Goal: Task Accomplishment & Management: Manage account settings

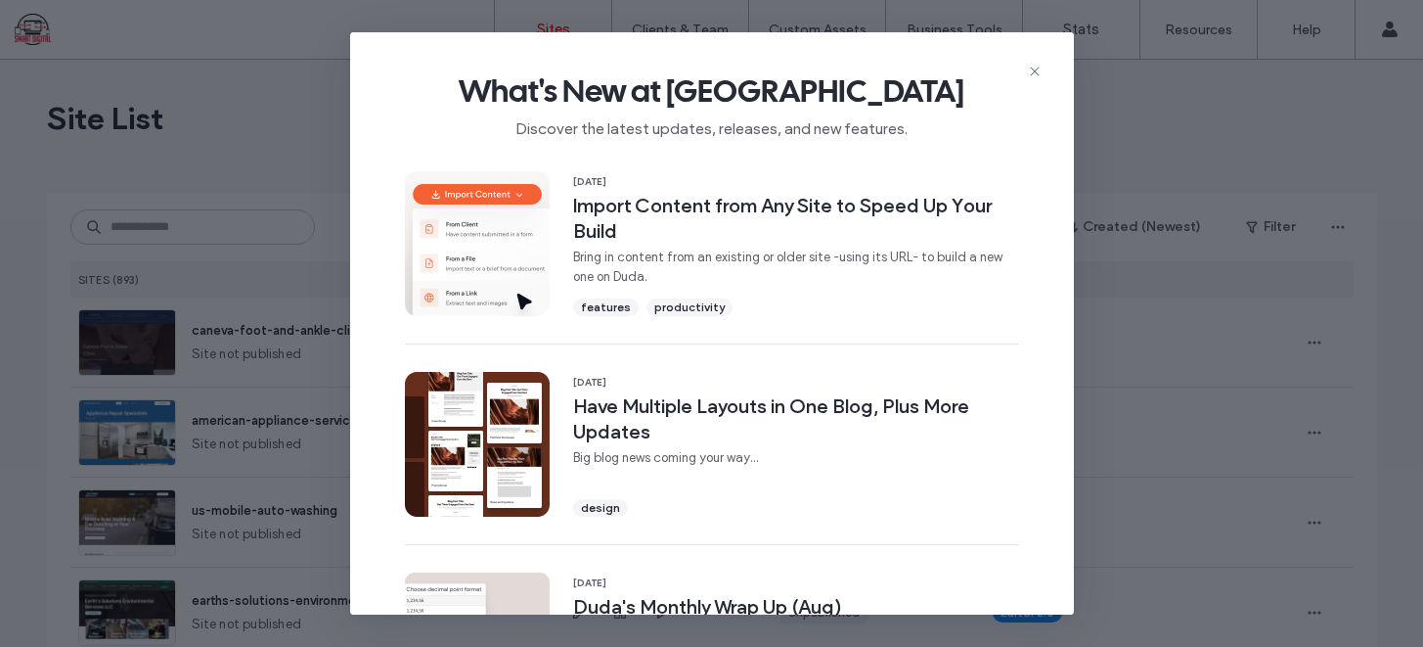
click at [1032, 75] on icon at bounding box center [1035, 72] width 16 height 16
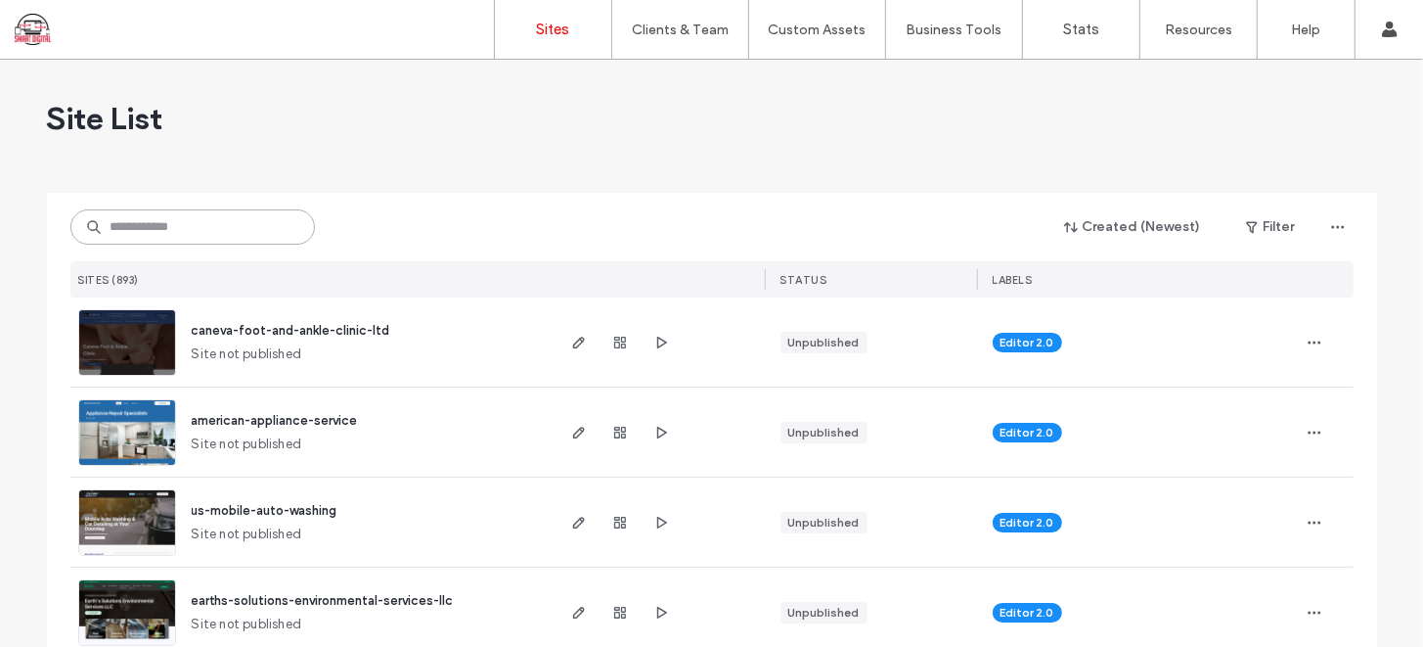
click at [215, 224] on input at bounding box center [192, 226] width 245 height 35
click at [217, 226] on input "*****" at bounding box center [192, 226] width 245 height 35
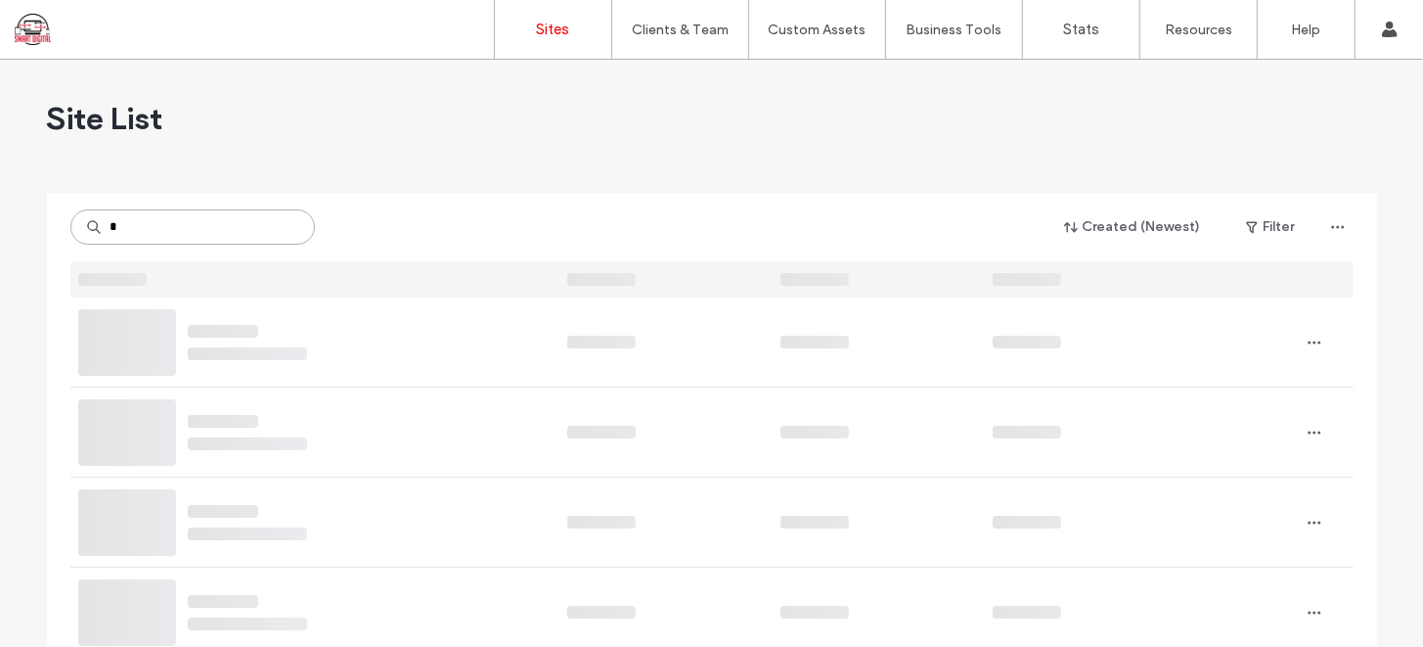
type input "*"
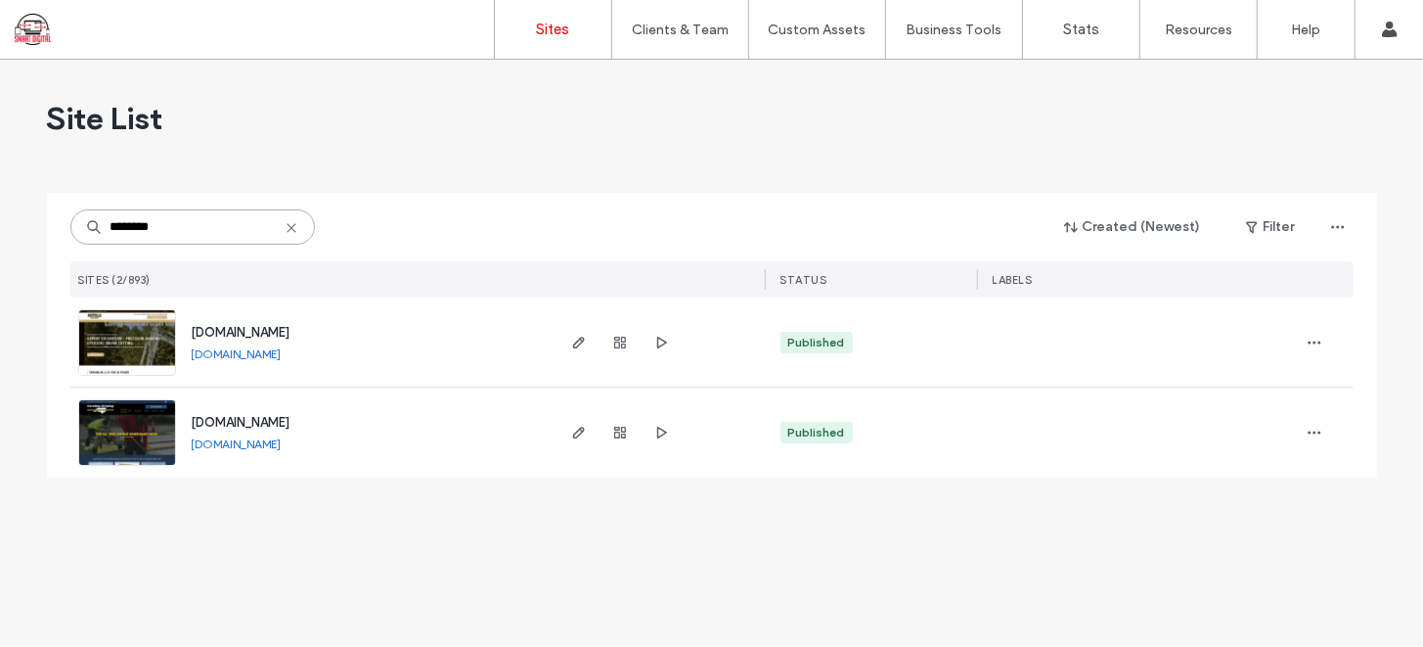
type input "********"
click at [576, 438] on icon "button" at bounding box center [579, 433] width 16 height 16
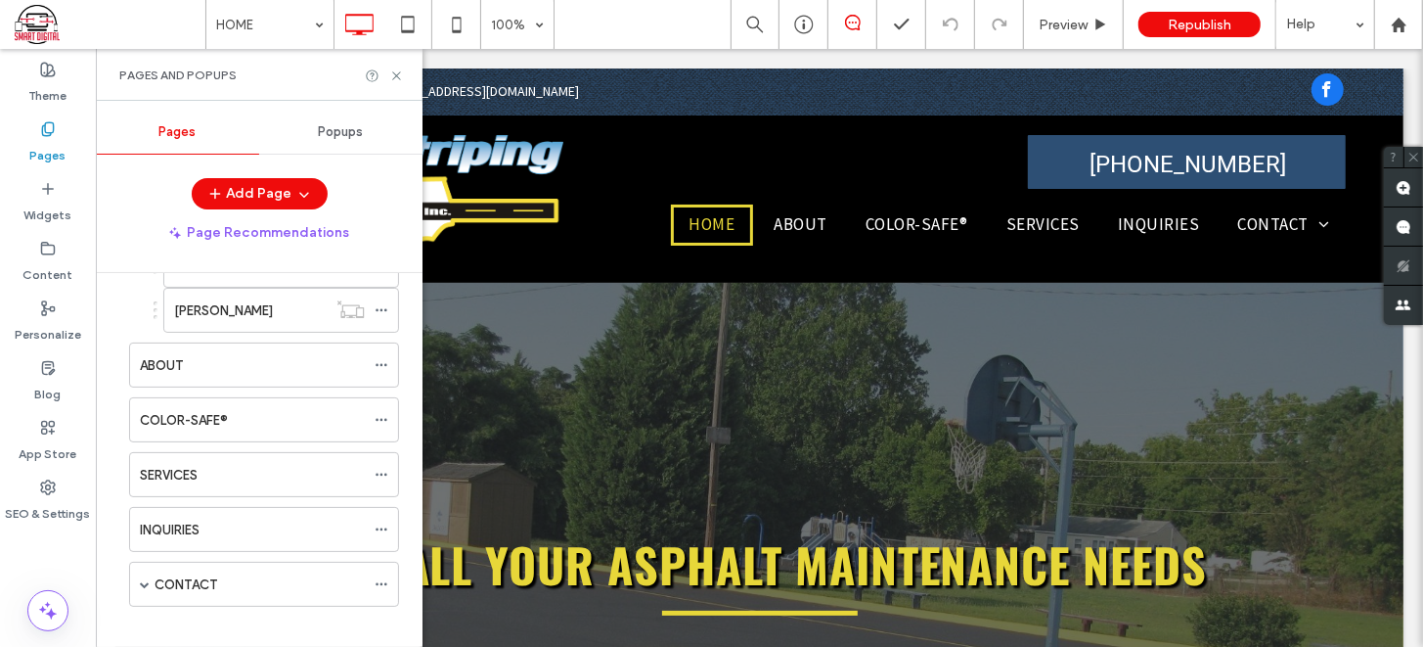
scroll to position [165, 0]
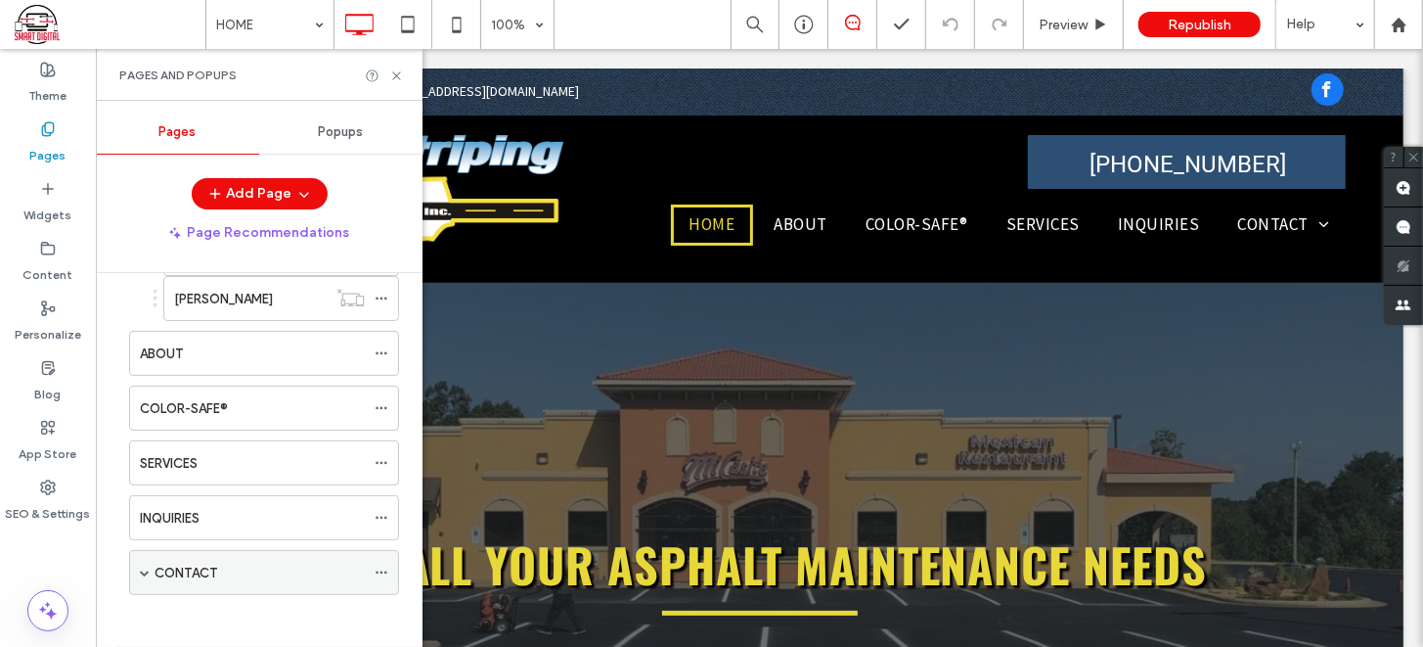
click at [232, 572] on div "CONTACT" at bounding box center [260, 572] width 210 height 21
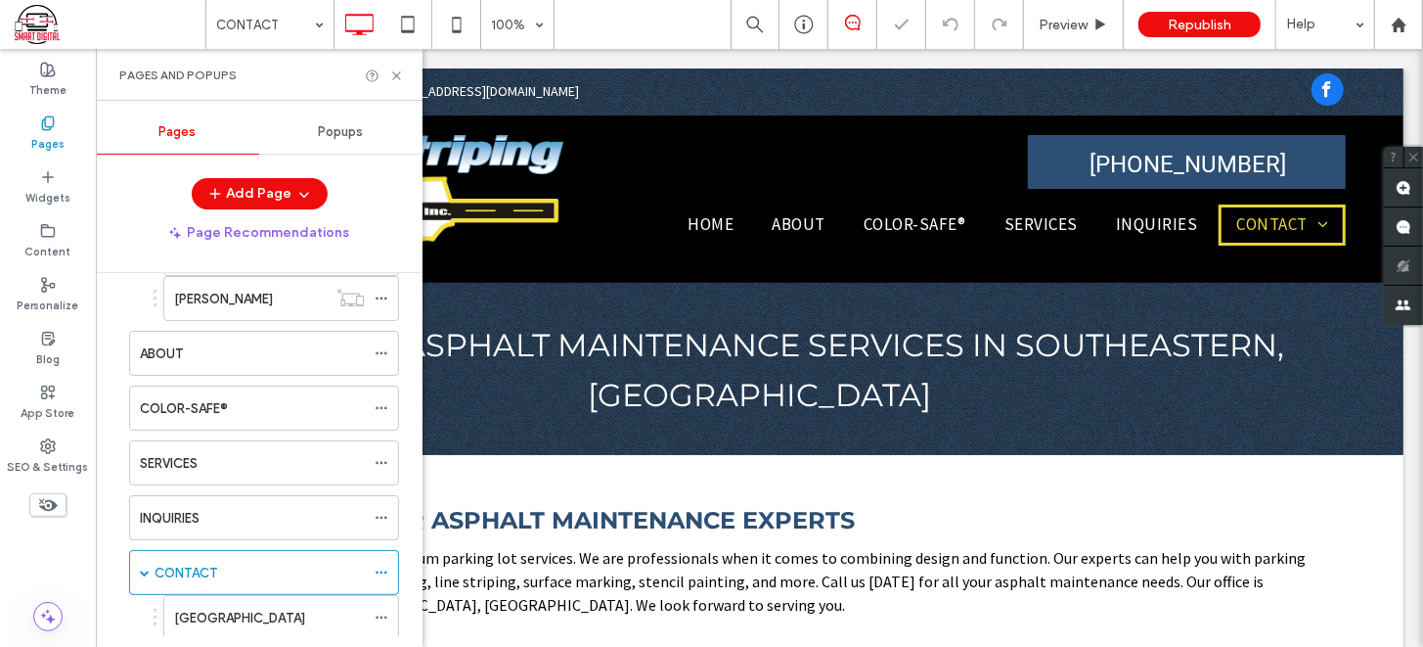
scroll to position [210, 0]
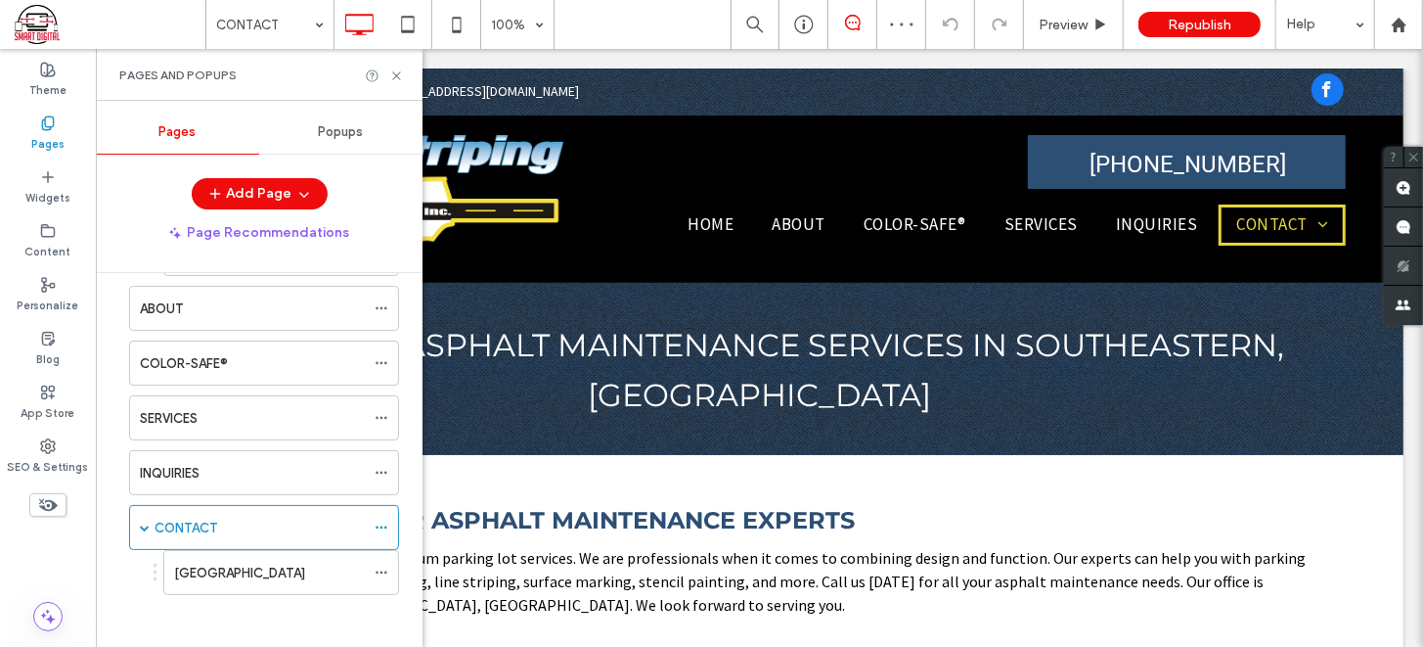
drag, startPoint x: 421, startPoint y: 408, endPoint x: 328, endPoint y: 450, distance: 102.0
click at [396, 76] on icon at bounding box center [396, 75] width 15 height 15
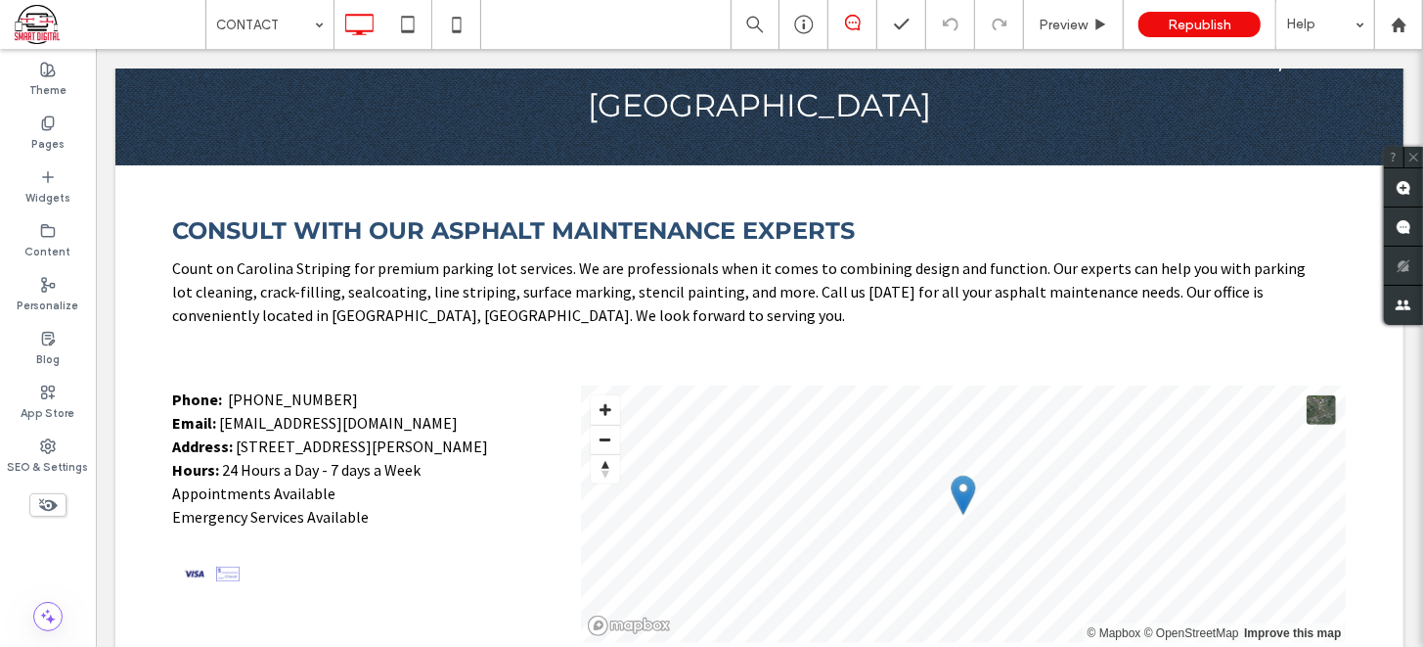
scroll to position [291, 0]
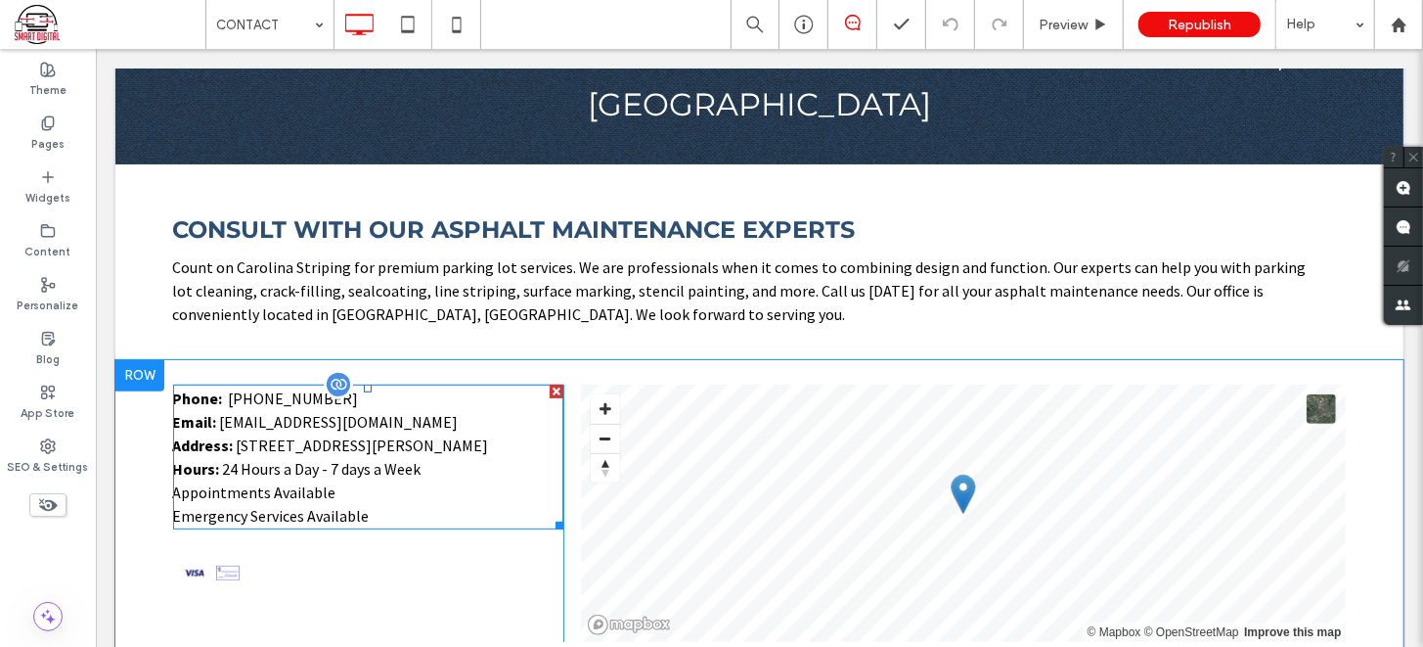
click at [414, 456] on p "Hours: 24 Hours a Day - 7 days a Week Appointments Available Emergency Services…" at bounding box center [367, 491] width 391 height 70
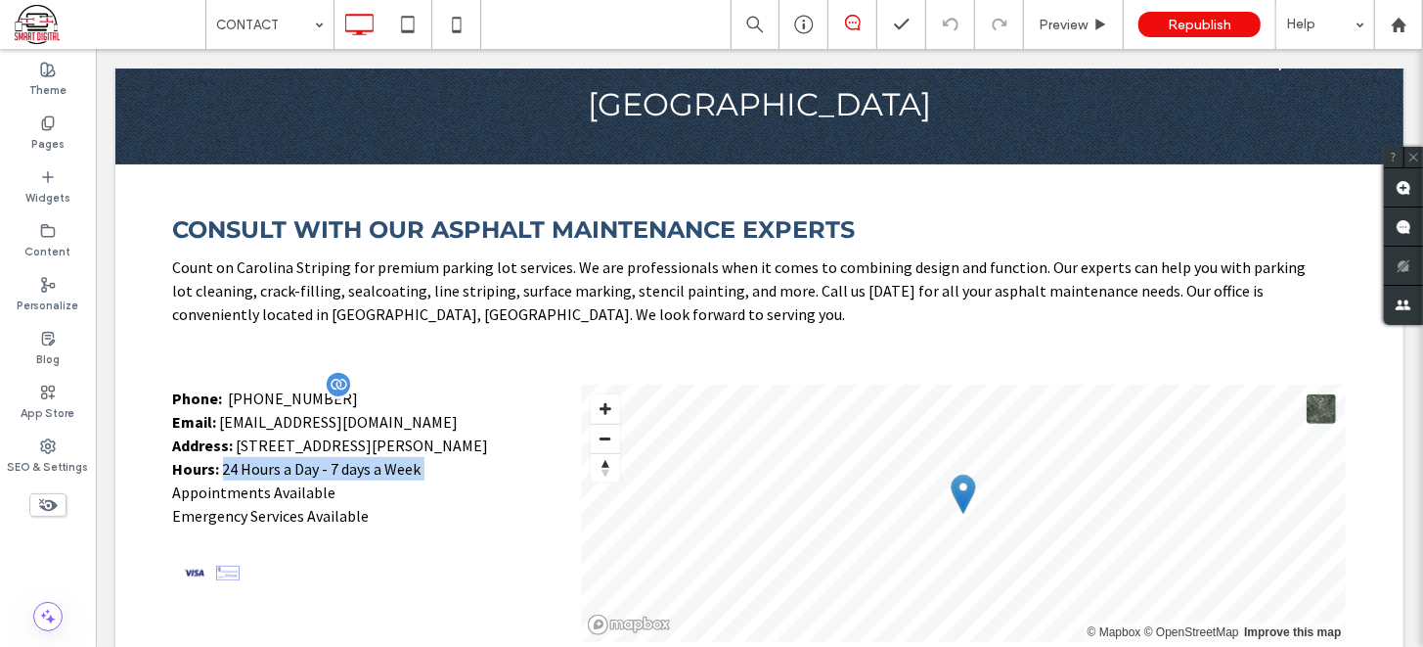
click at [414, 456] on p "Hours: 24 Hours a Day - 7 days a Week Appointments Available Emergency Services…" at bounding box center [367, 491] width 391 height 70
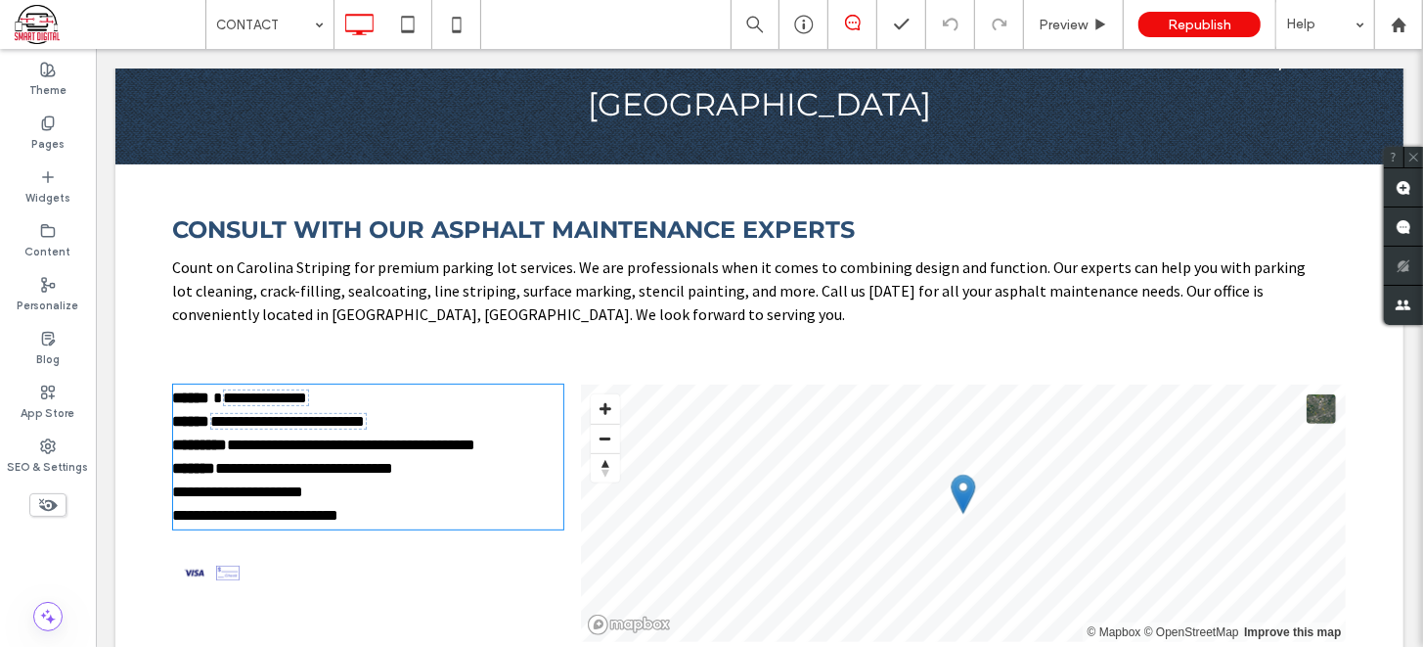
type input "**********"
type input "**"
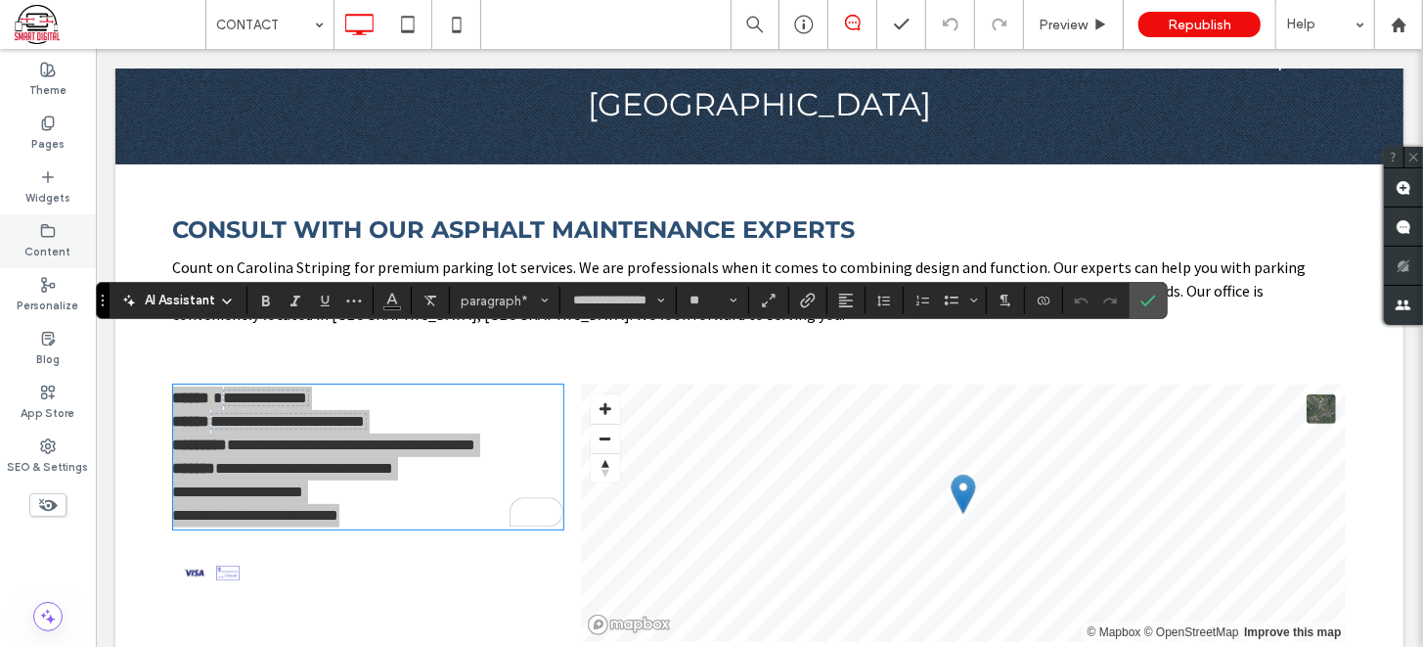
click at [55, 239] on label "Content" at bounding box center [48, 250] width 46 height 22
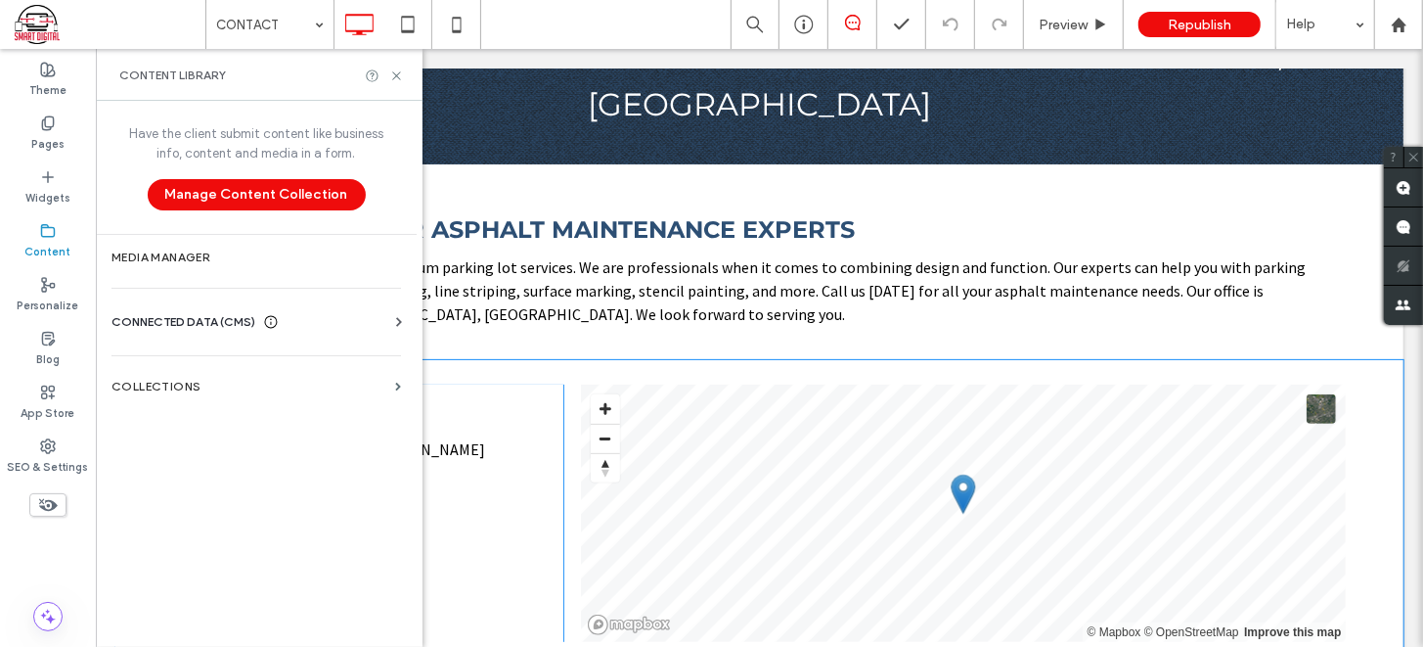
click at [191, 321] on span "CONNECTED DATA (CMS)" at bounding box center [184, 322] width 144 height 20
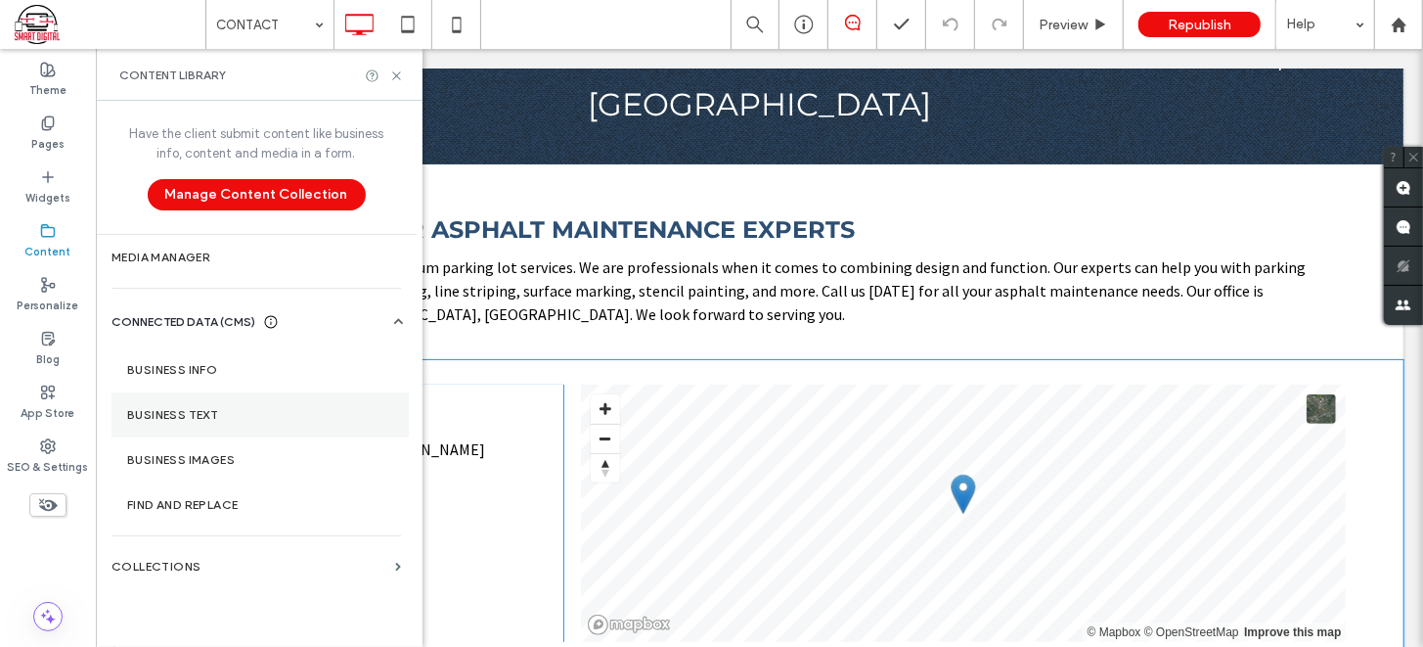
click at [209, 410] on label "Business Text" at bounding box center [260, 415] width 266 height 14
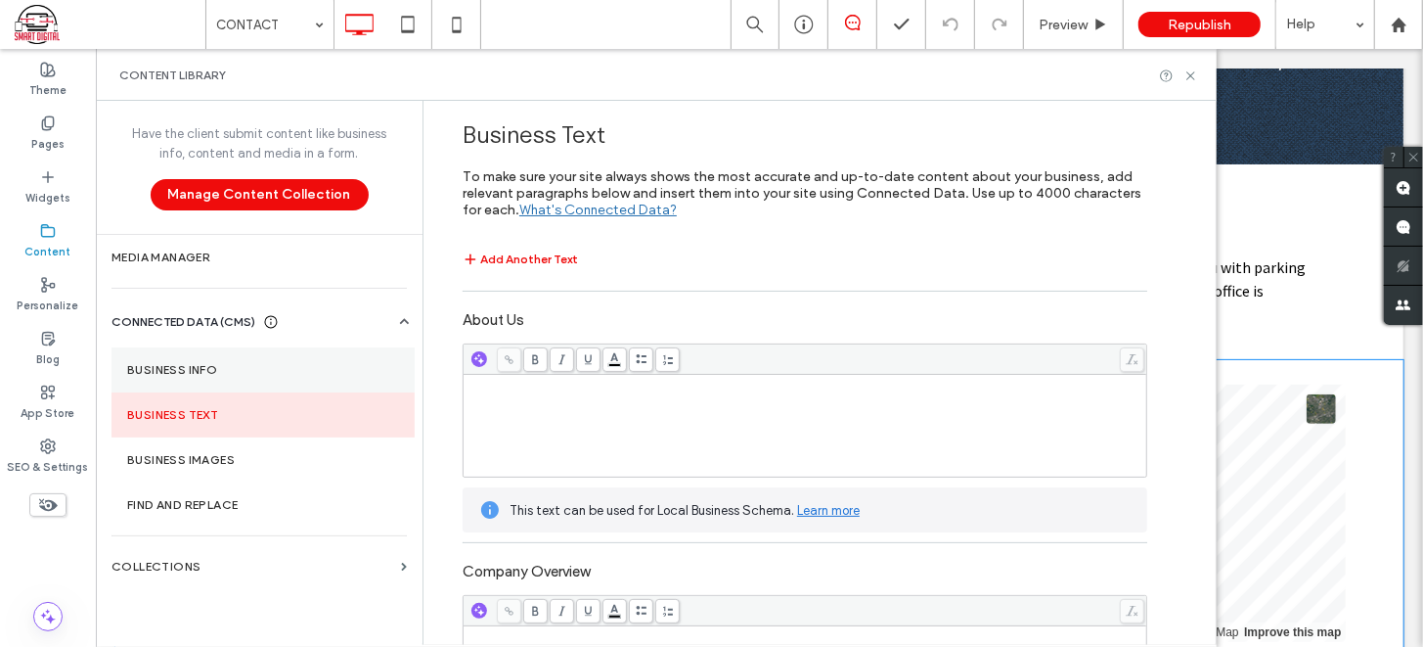
click at [205, 367] on label "Business Info" at bounding box center [263, 370] width 272 height 14
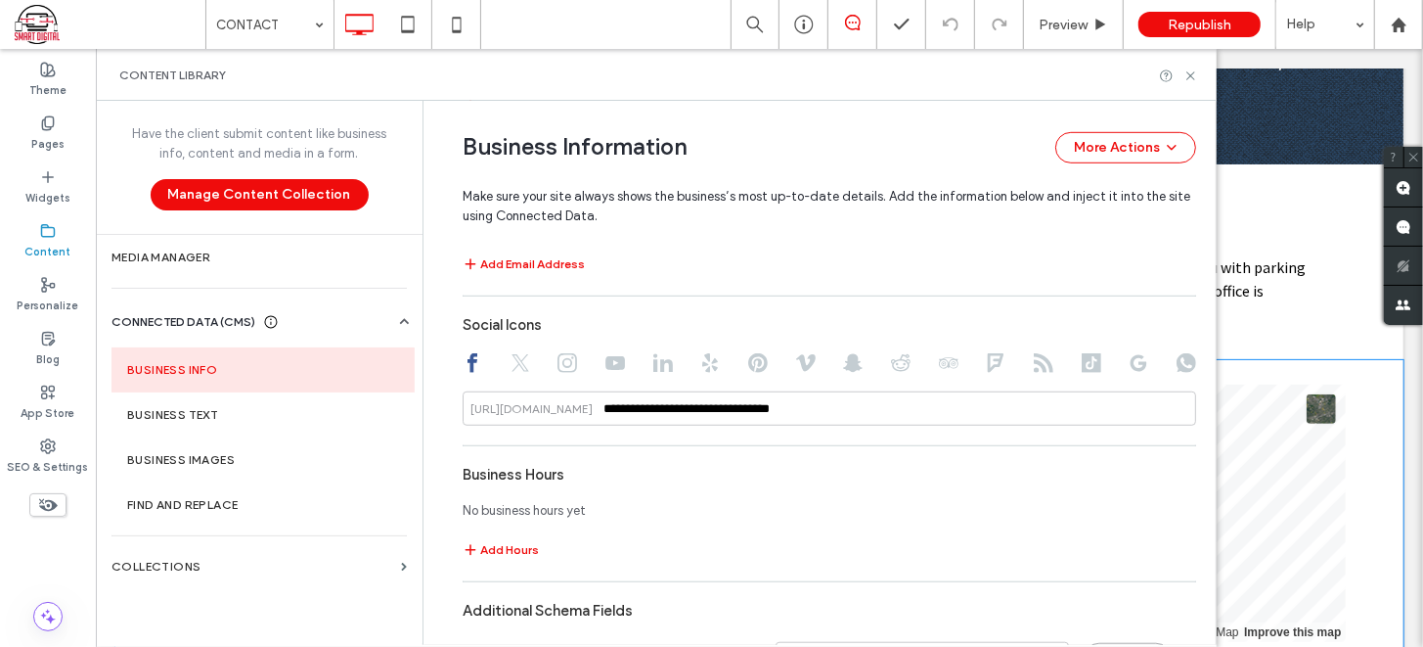
scroll to position [948, 0]
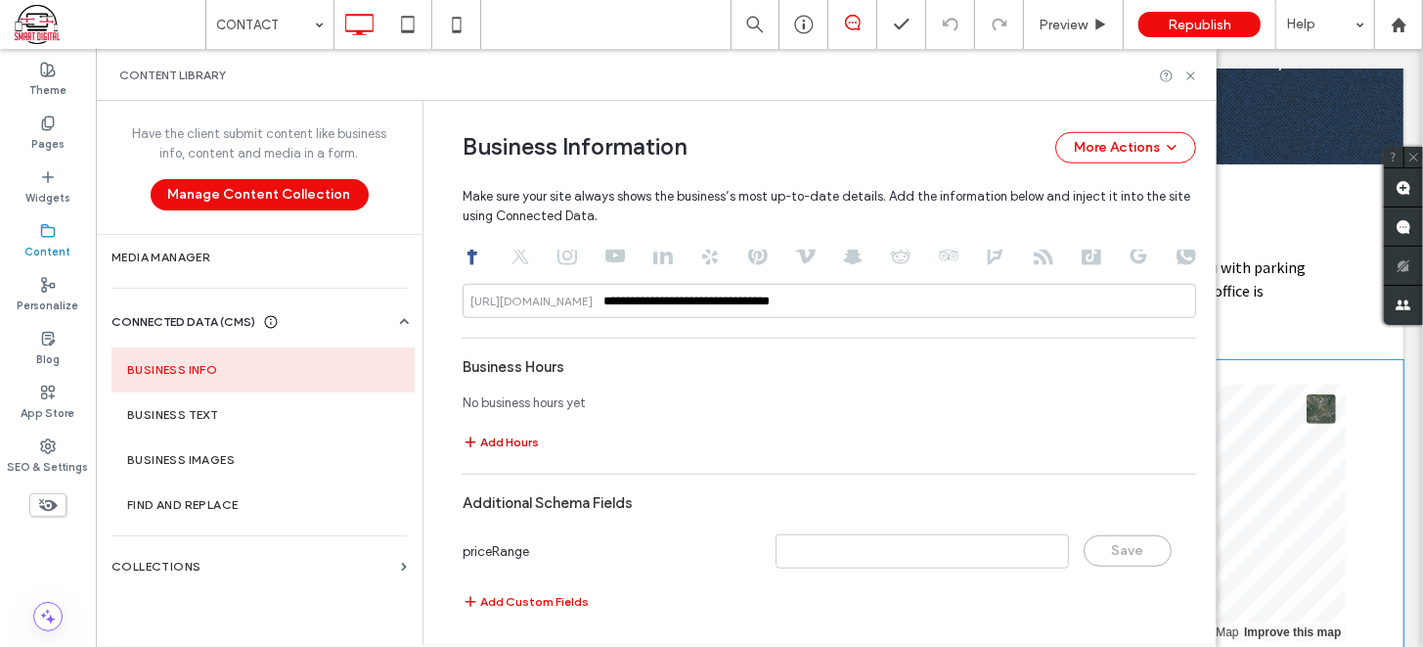
click at [516, 437] on button "Add Hours" at bounding box center [501, 441] width 76 height 23
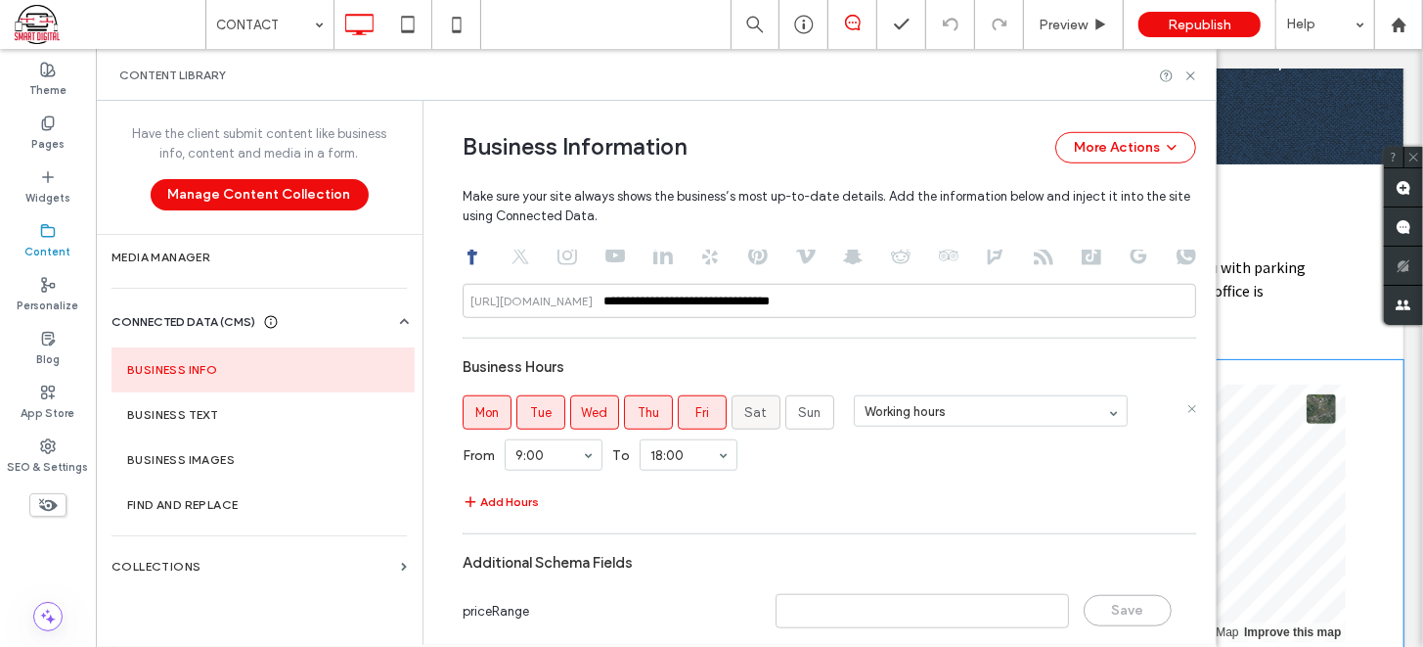
click at [746, 416] on span "Sat" at bounding box center [756, 413] width 22 height 20
click at [576, 454] on div "00:00 00:30 1:00 1:30 2:00 2:30 3:00 3:30 4:00 4:30 5:00 5:30 6:00 6:30 7:00 7:…" at bounding box center [554, 454] width 98 height 31
click at [702, 497] on div "Add Hours" at bounding box center [830, 501] width 734 height 23
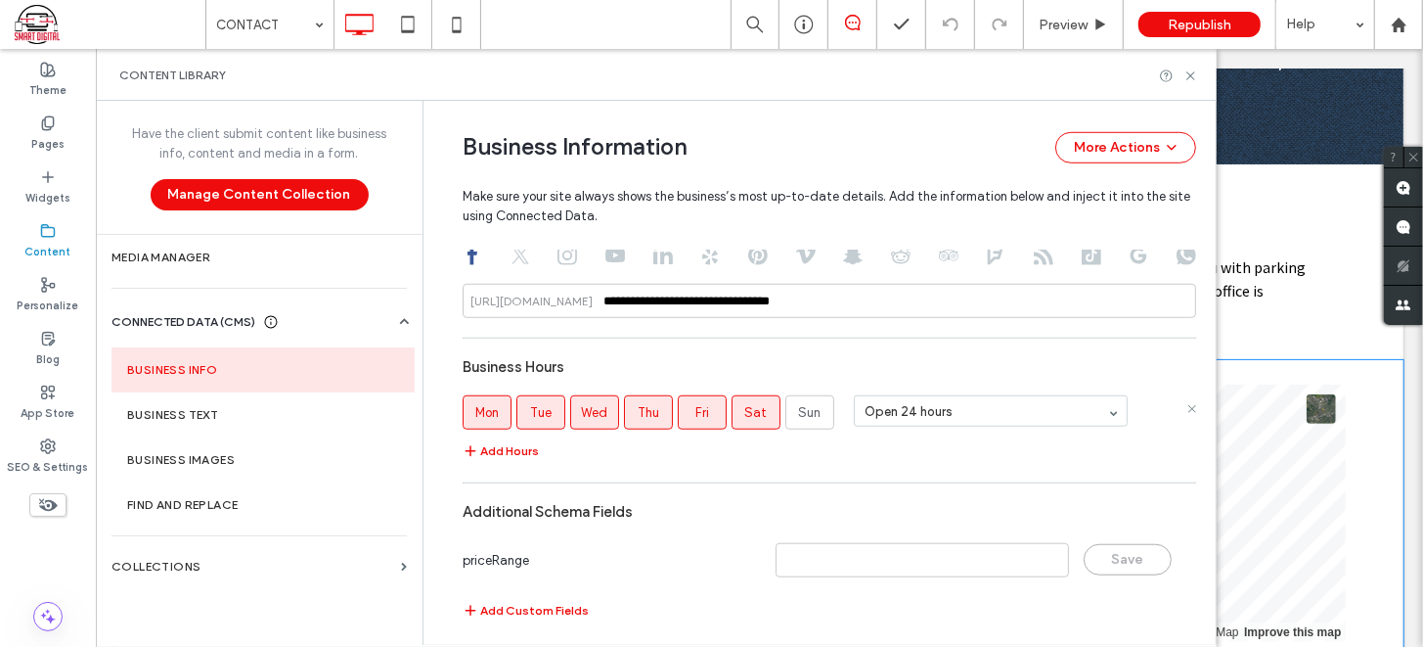
scroll to position [957, 0]
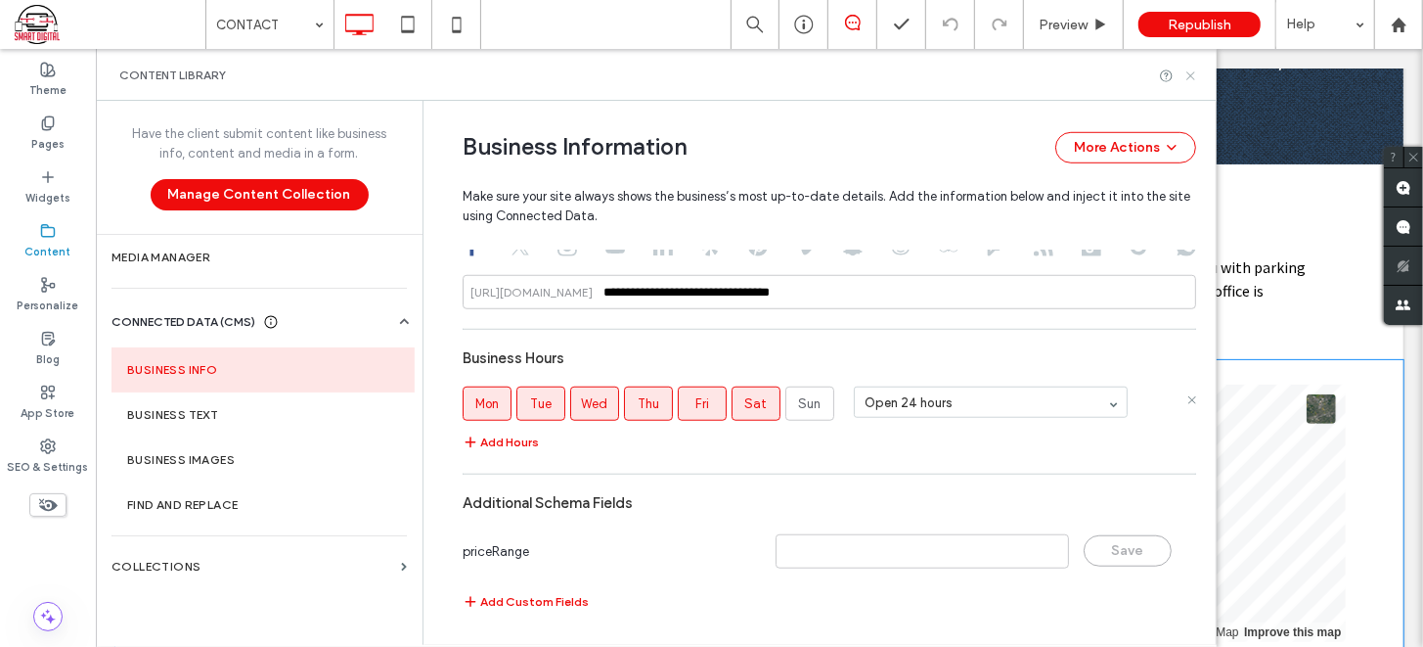
click at [1191, 80] on icon at bounding box center [1191, 75] width 15 height 15
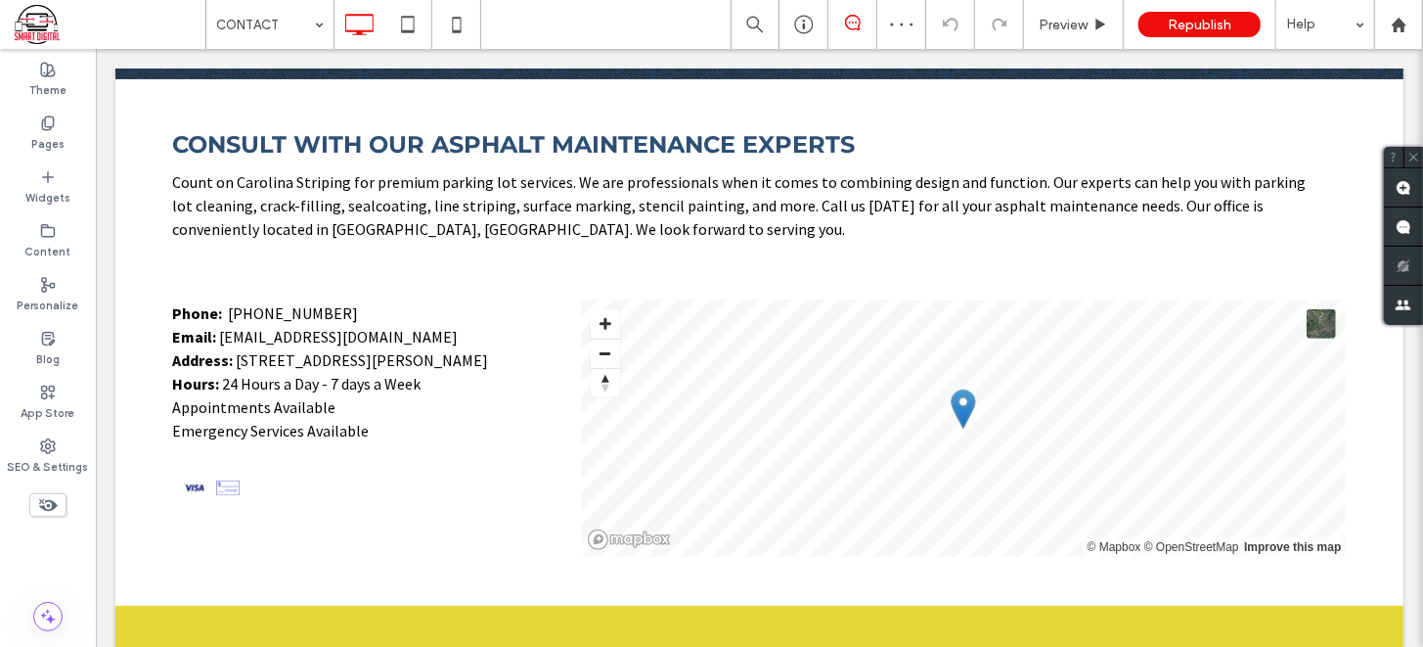
scroll to position [390, 0]
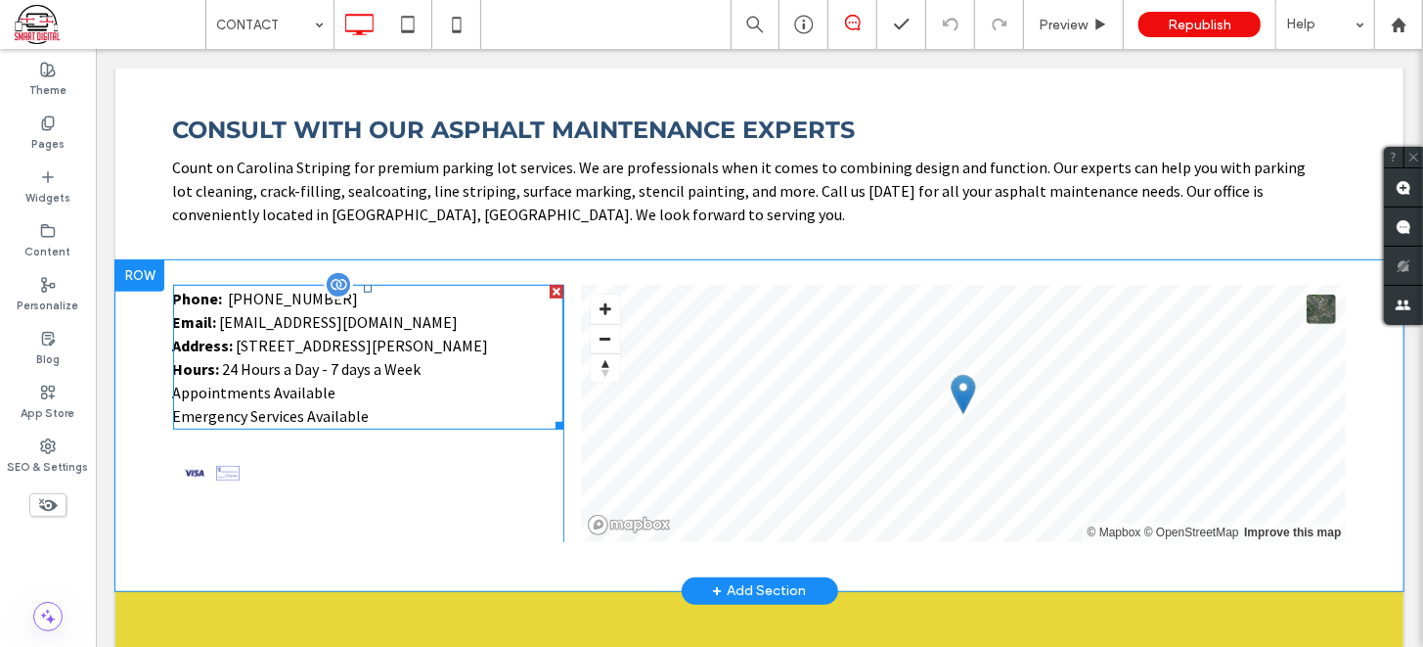
click at [418, 356] on p "Hours: 24 Hours a Day - 7 days a Week Appointments Available Emergency Services…" at bounding box center [367, 391] width 391 height 70
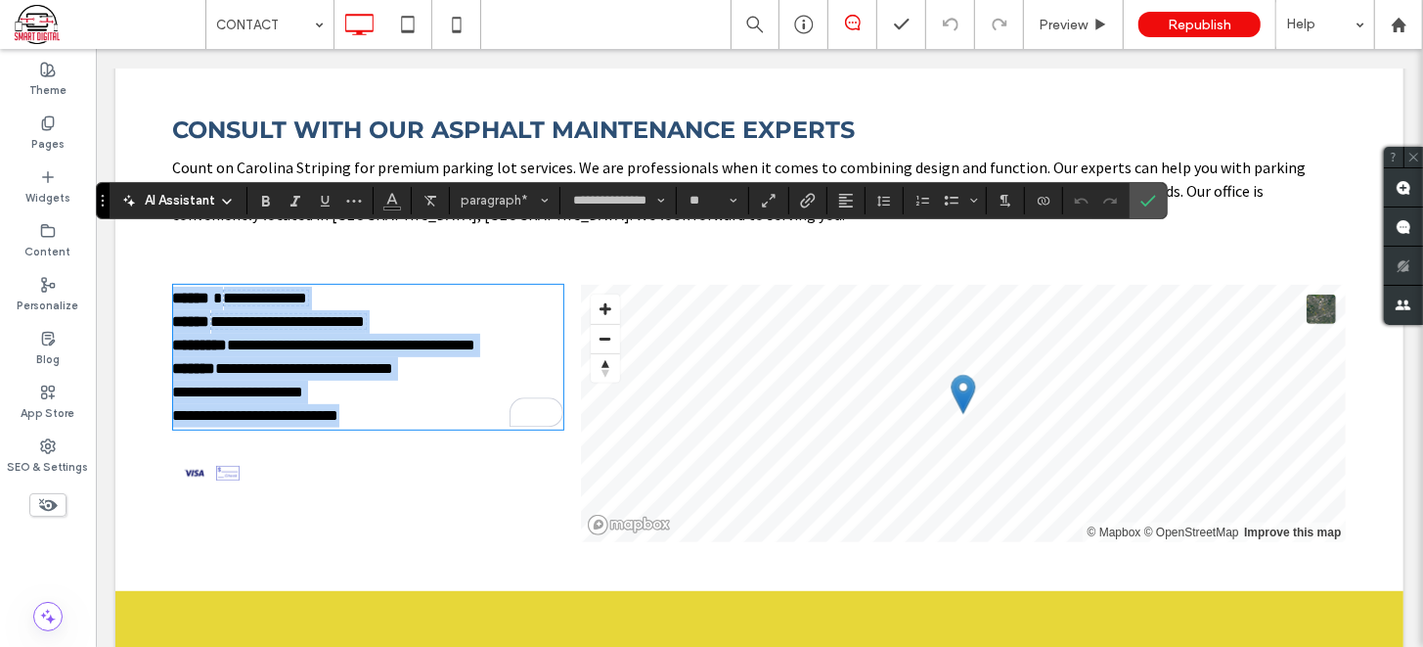
click at [415, 356] on p "**********" at bounding box center [367, 391] width 391 height 70
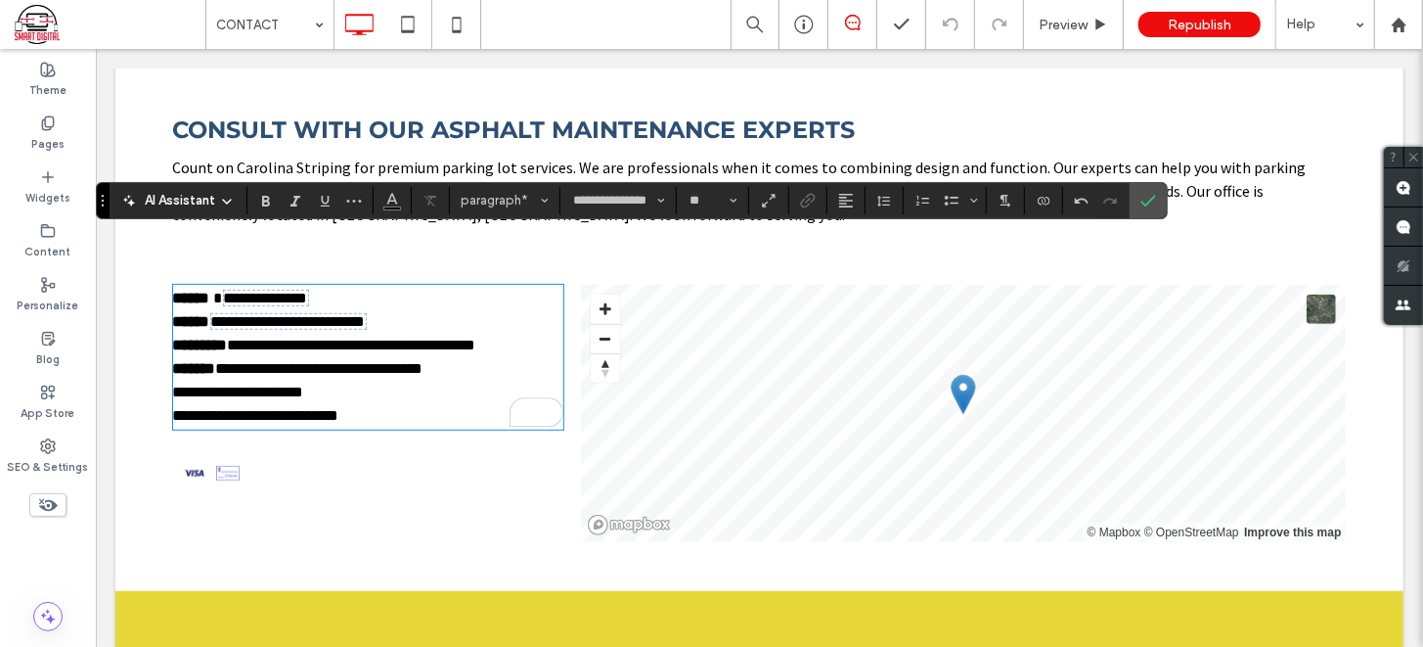
click at [407, 360] on span "**********" at bounding box center [297, 391] width 250 height 62
click at [1149, 203] on icon "Confirm" at bounding box center [1149, 201] width 16 height 16
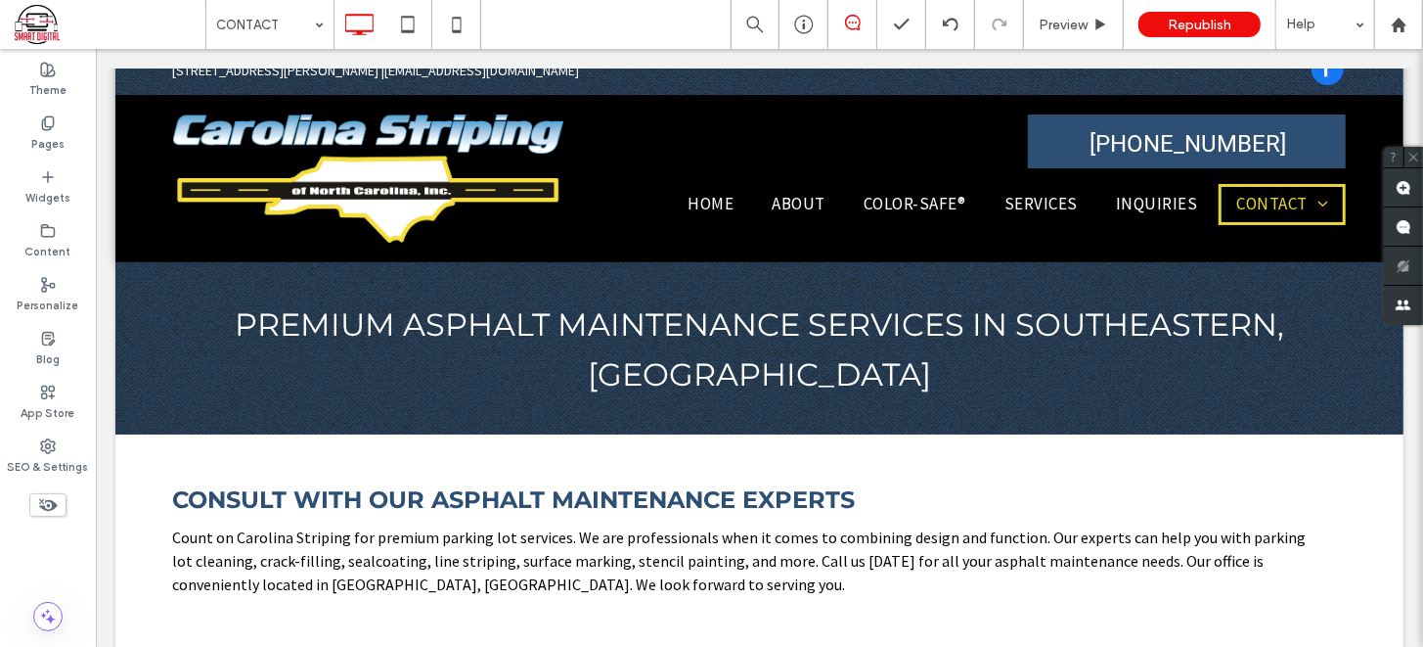
scroll to position [49, 0]
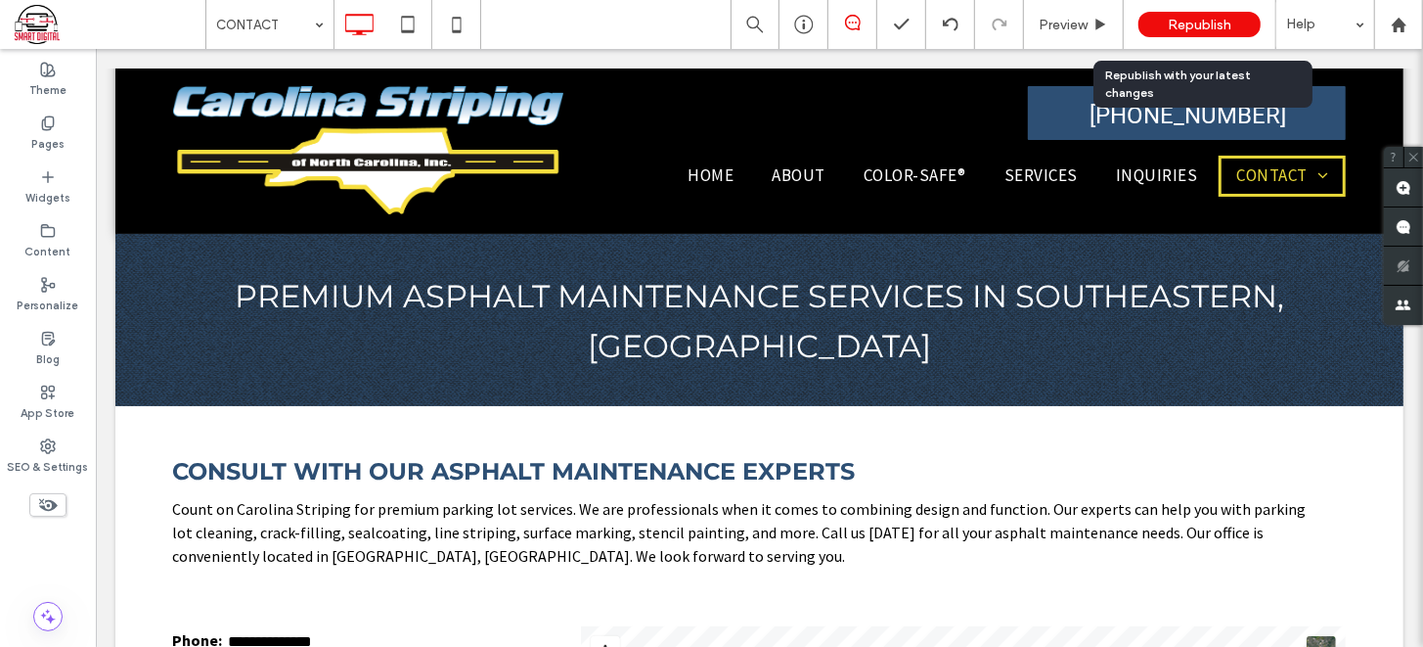
click at [1205, 13] on div "Republish" at bounding box center [1200, 24] width 122 height 25
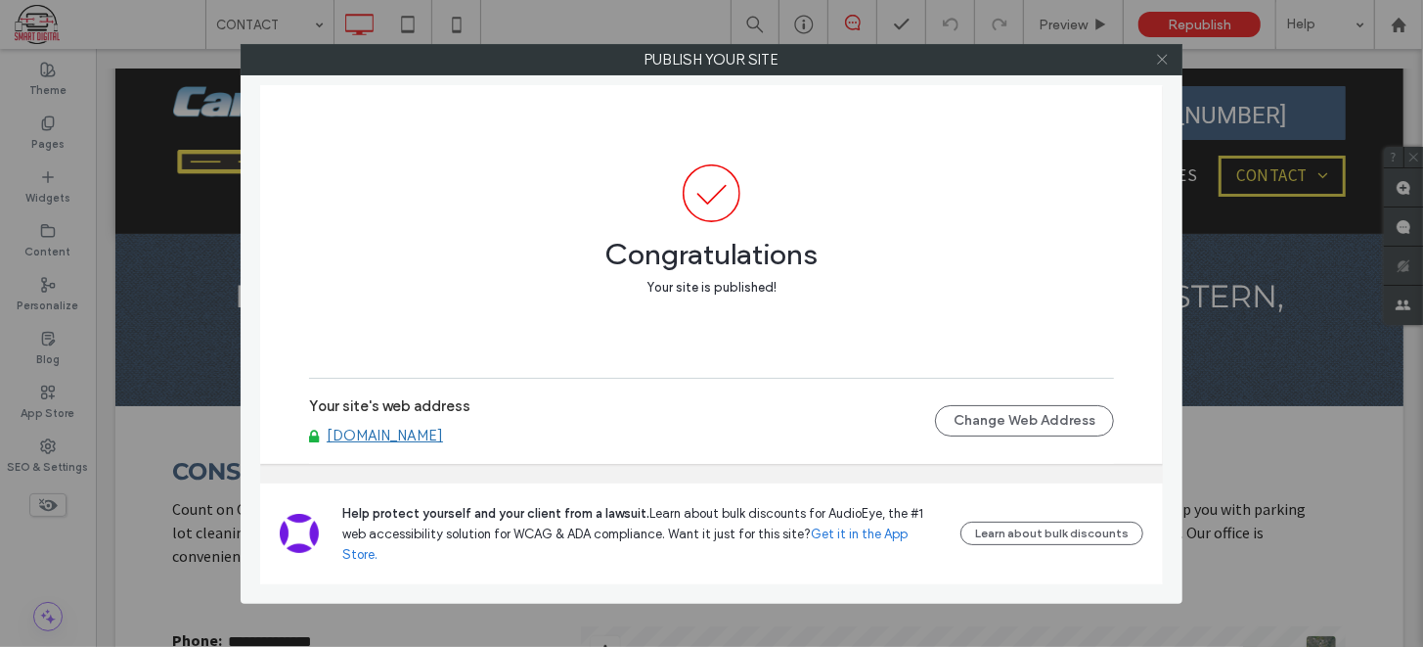
click at [1160, 52] on icon at bounding box center [1162, 59] width 15 height 15
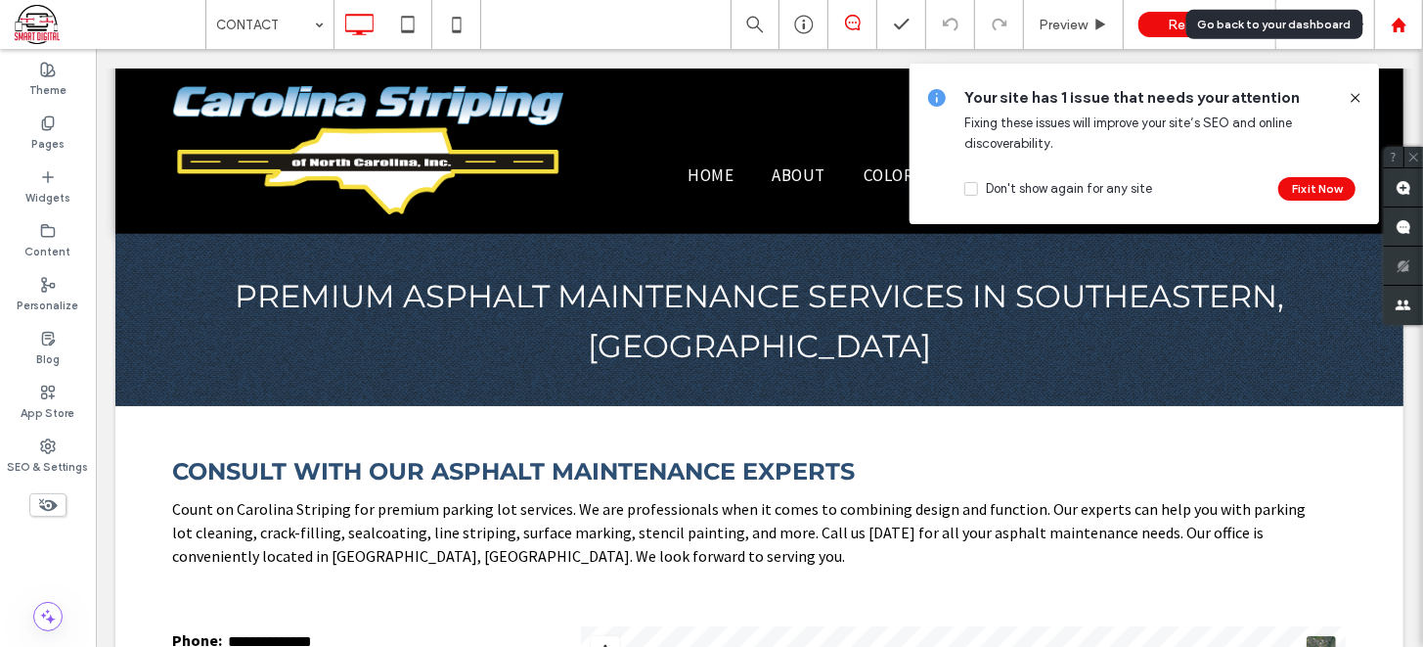
click at [1394, 25] on use at bounding box center [1398, 24] width 15 height 15
